Goal: Check status: Check status

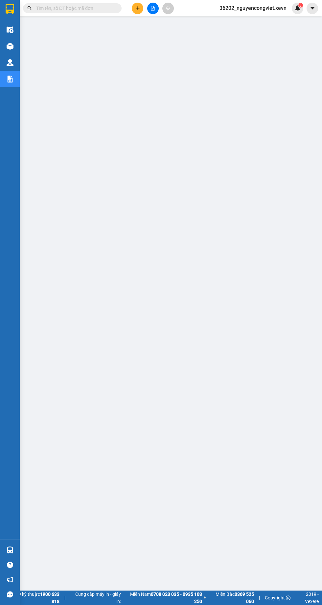
click at [17, 557] on div "Hàng sắp về" at bounding box center [10, 550] width 20 height 15
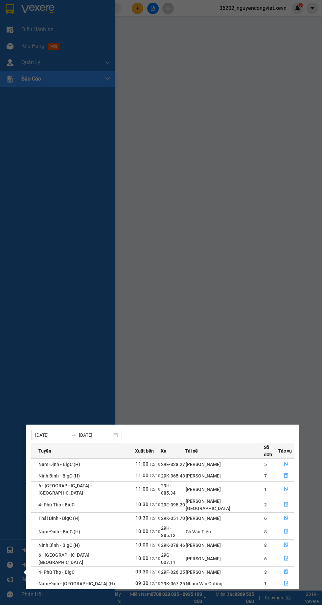
scroll to position [10, 0]
click at [282, 594] on link "2" at bounding box center [282, 597] width 7 height 7
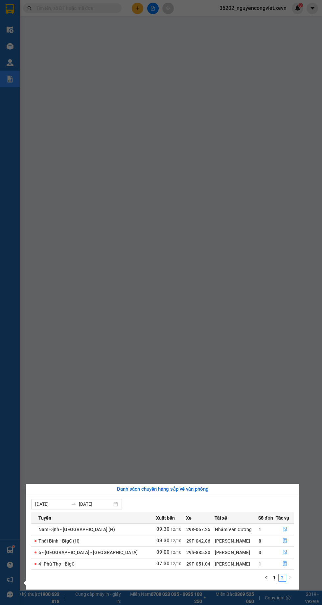
scroll to position [0, 0]
click at [271, 576] on link "1" at bounding box center [274, 577] width 7 height 7
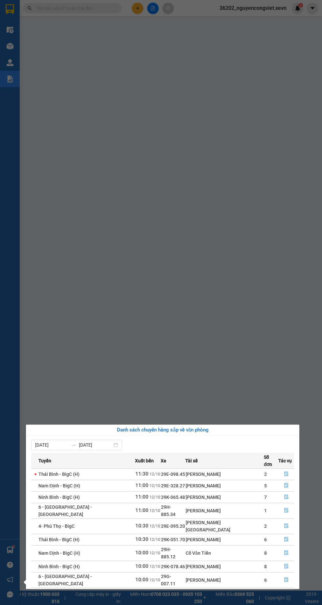
click at [286, 604] on link "2" at bounding box center [282, 607] width 7 height 7
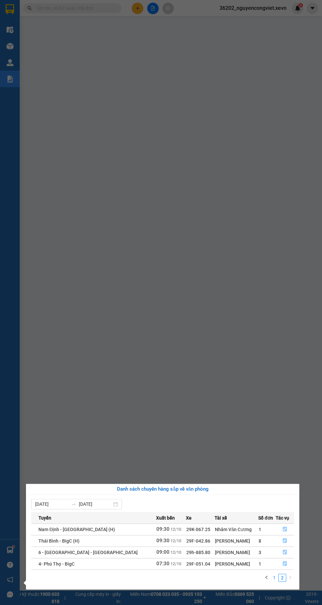
click at [275, 578] on link "1" at bounding box center [274, 577] width 7 height 7
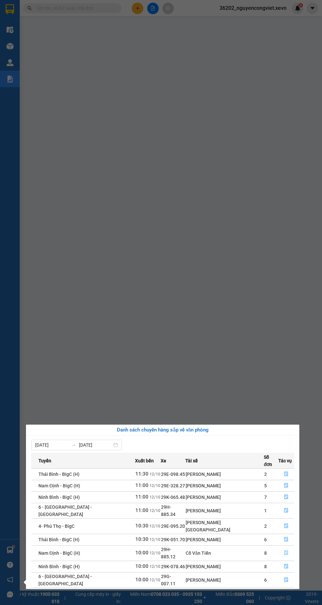
click at [284, 550] on icon "file-done" at bounding box center [286, 552] width 5 height 5
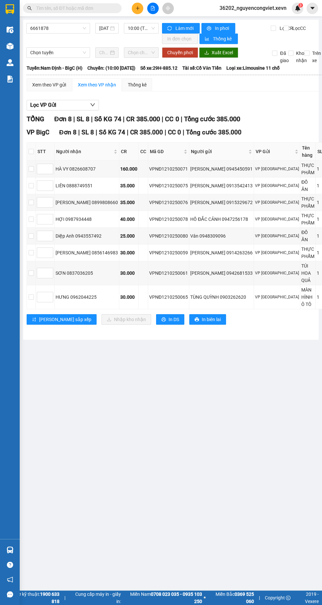
click at [11, 43] on img at bounding box center [10, 46] width 7 height 7
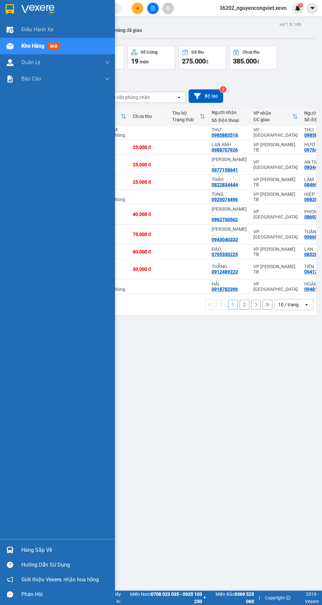
click at [306, 70] on div "Đơn hàng 16 đơn Khối lượng 49 kg Số lượng 19 món Đã thu 275.000 đ Chưa thu 385.…" at bounding box center [171, 65] width 290 height 39
